Goal: Find specific page/section: Find specific page/section

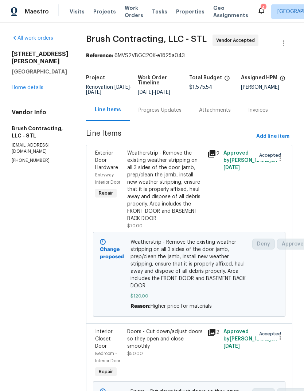
scroll to position [-1, 0]
click at [186, 15] on span "Properties" at bounding box center [190, 11] width 28 height 7
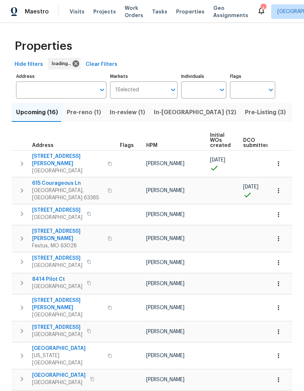
click at [170, 116] on span "In-[GEOGRAPHIC_DATA] (12)" at bounding box center [195, 112] width 82 height 10
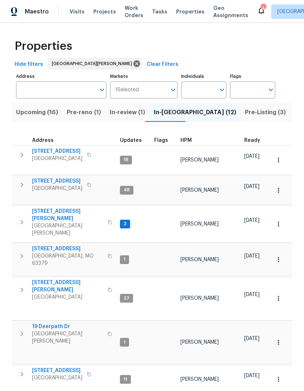
click at [190, 142] on div "HPM" at bounding box center [209, 140] width 58 height 5
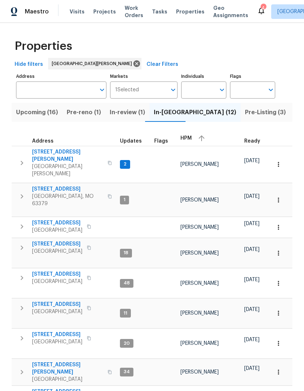
click at [190, 141] on div "HPM" at bounding box center [209, 138] width 58 height 11
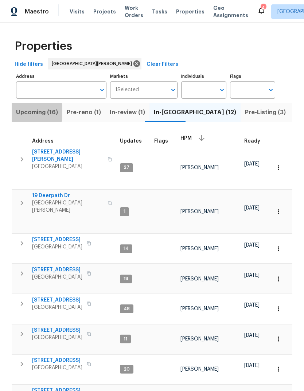
click at [31, 113] on span "Upcoming (16)" at bounding box center [37, 112] width 42 height 10
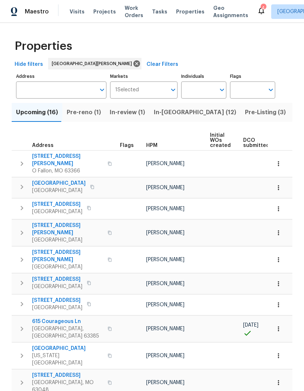
click at [158, 145] on div "HPM" at bounding box center [175, 145] width 58 height 5
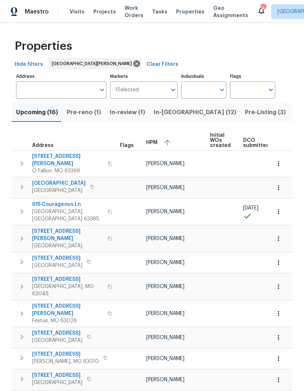
click at [157, 143] on div "HPM" at bounding box center [175, 142] width 58 height 11
